Goal: Information Seeking & Learning: Learn about a topic

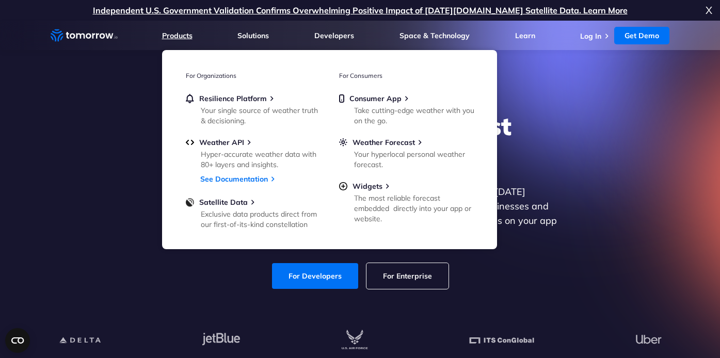
click at [174, 35] on link "Products" at bounding box center [177, 35] width 30 height 9
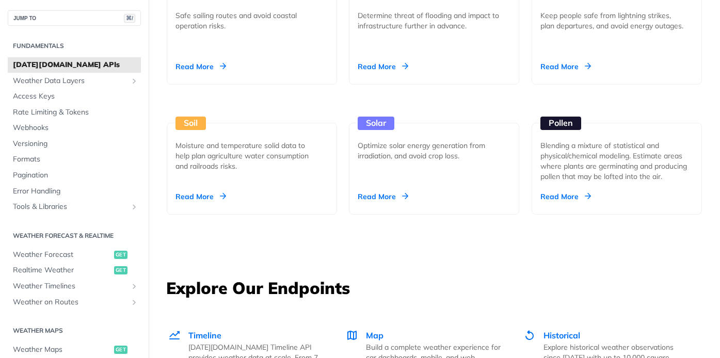
scroll to position [1339, 0]
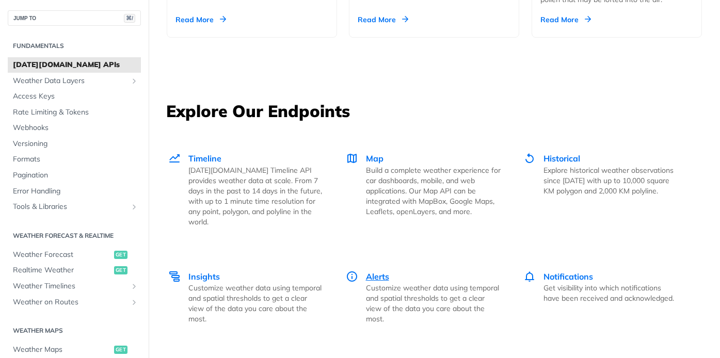
click at [381, 272] on span "Alerts" at bounding box center [377, 277] width 23 height 10
click at [550, 272] on span "Notifications" at bounding box center [569, 277] width 50 height 10
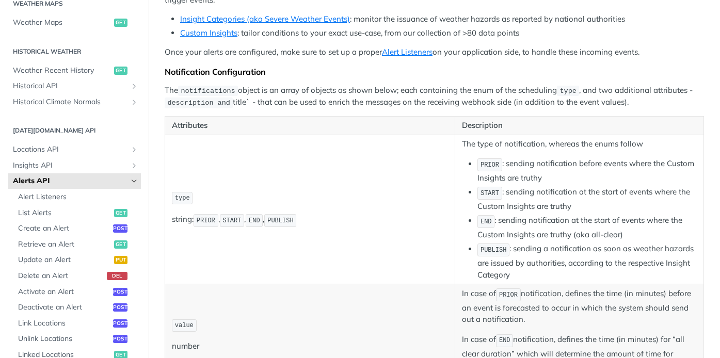
scroll to position [62, 0]
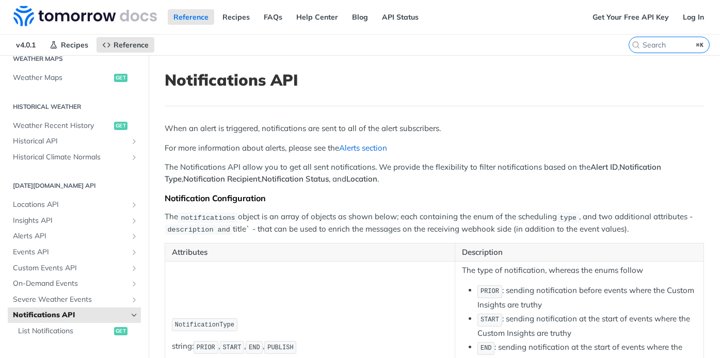
click at [371, 148] on link "Alerts section" at bounding box center [363, 148] width 48 height 10
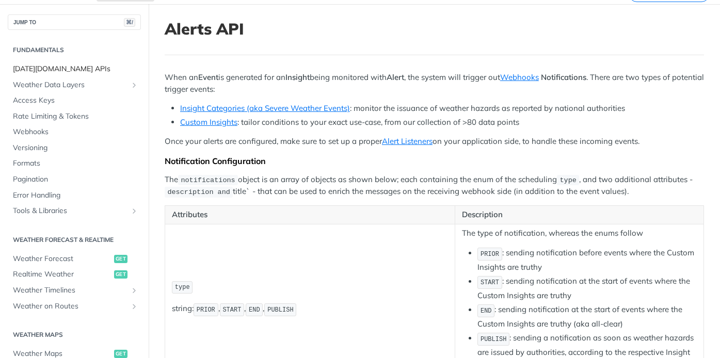
scroll to position [45, 0]
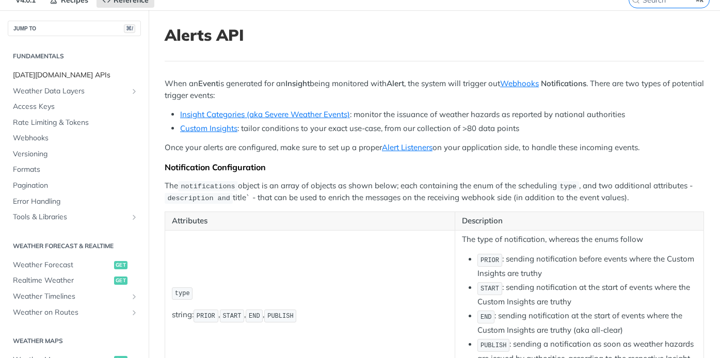
click at [44, 73] on span "[DATE][DOMAIN_NAME] APIs" at bounding box center [75, 75] width 125 height 10
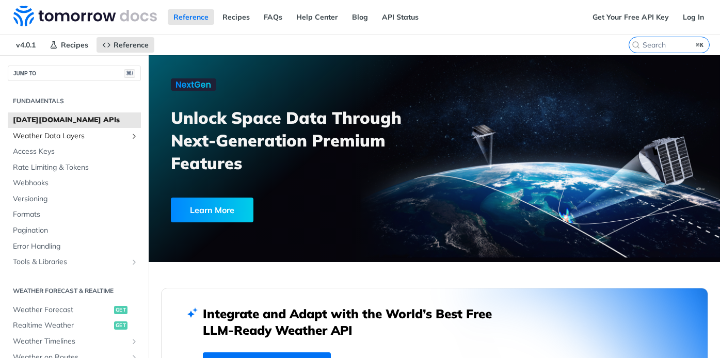
click at [88, 132] on span "Weather Data Layers" at bounding box center [70, 136] width 115 height 10
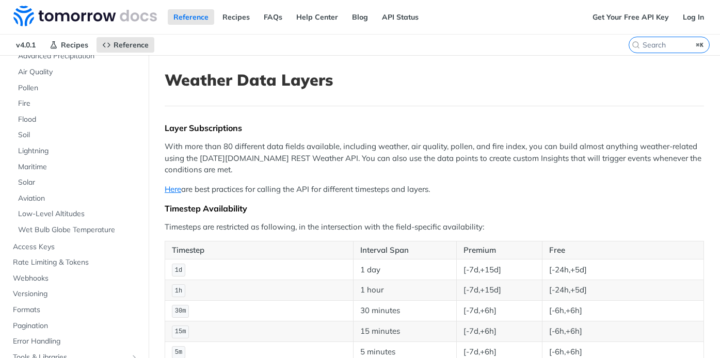
scroll to position [159, 0]
click at [53, 260] on span "Rate Limiting & Tokens" at bounding box center [75, 262] width 125 height 10
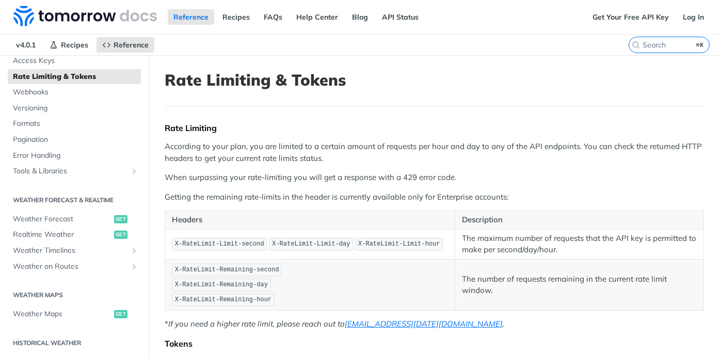
scroll to position [81, 0]
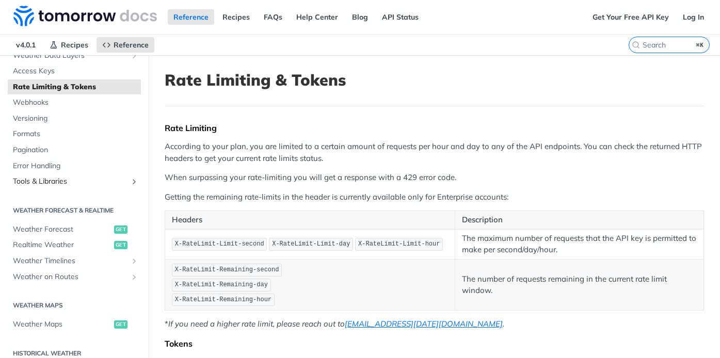
click at [64, 181] on span "Tools & Libraries" at bounding box center [70, 182] width 115 height 10
click at [136, 179] on icon "Show subpages for Tools & Libraries" at bounding box center [134, 182] width 8 height 8
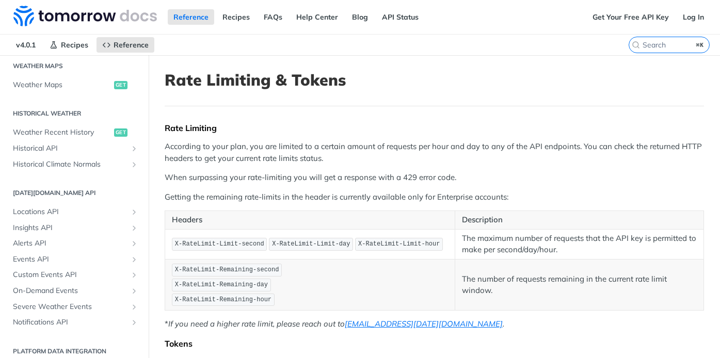
scroll to position [370, 0]
